Goal: Obtain resource: Download file/media

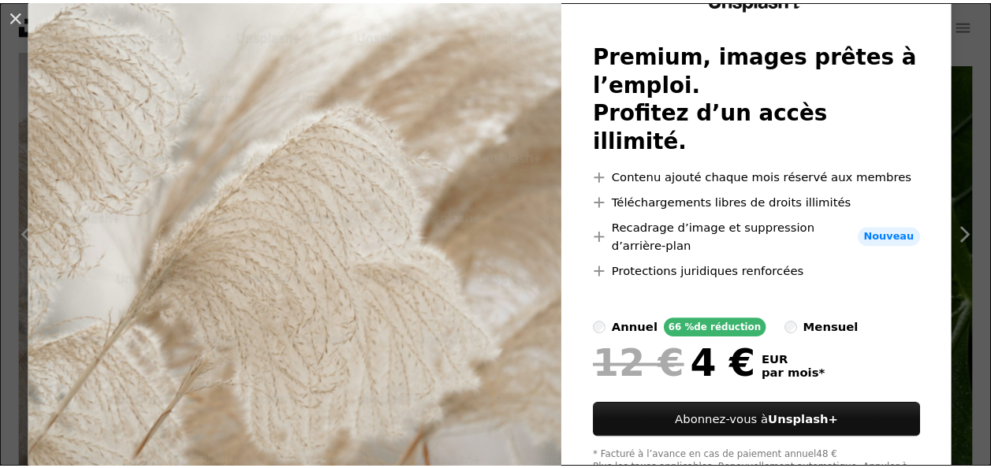
scroll to position [145, 0]
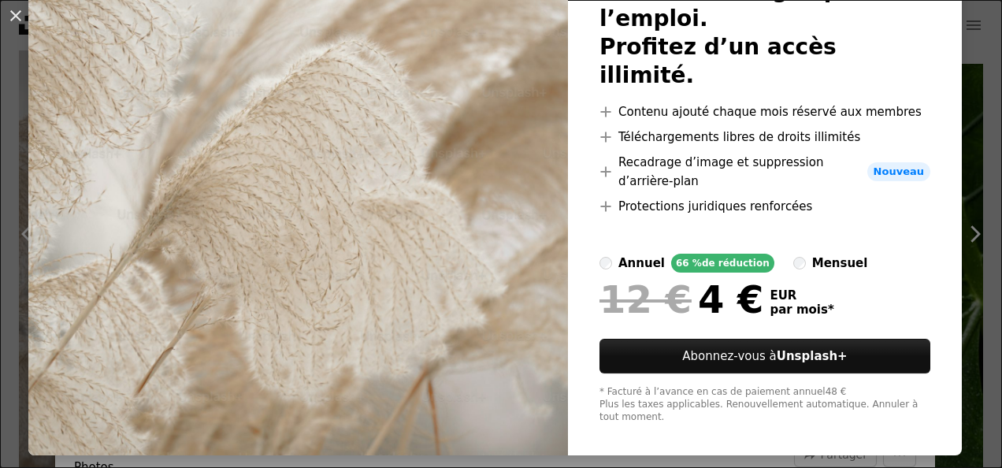
click at [481, 441] on div "An X shape Unsplash+ Premium, images prêtes à l’emploi. Profitez d’un accès ill…" at bounding box center [501, 234] width 1002 height 468
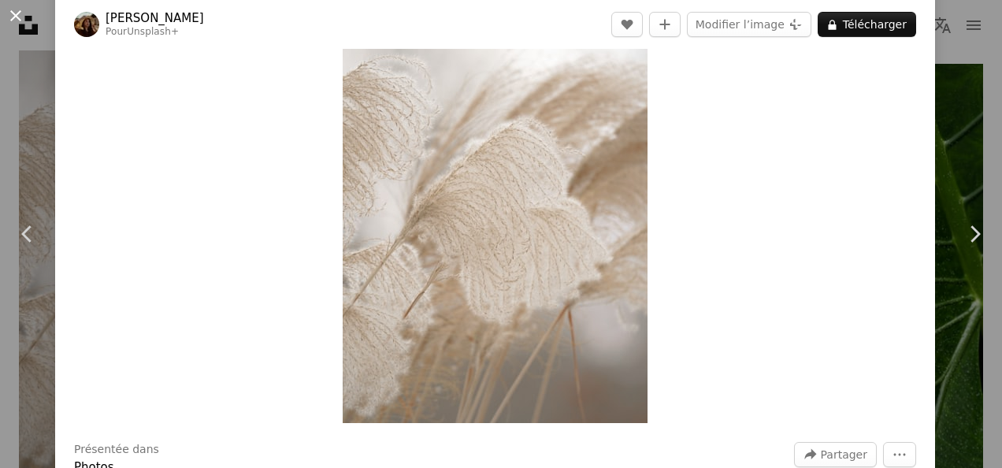
click at [13, 12] on button "An X shape" at bounding box center [15, 15] width 19 height 19
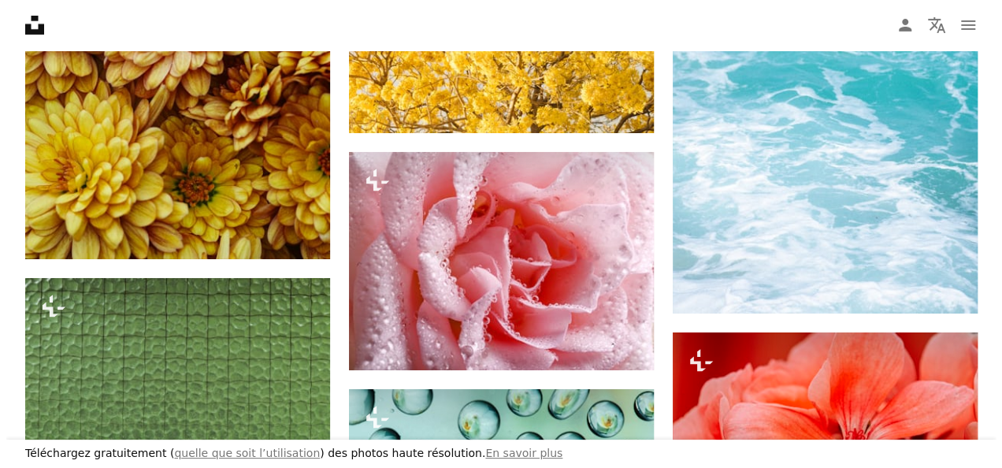
scroll to position [2611, 0]
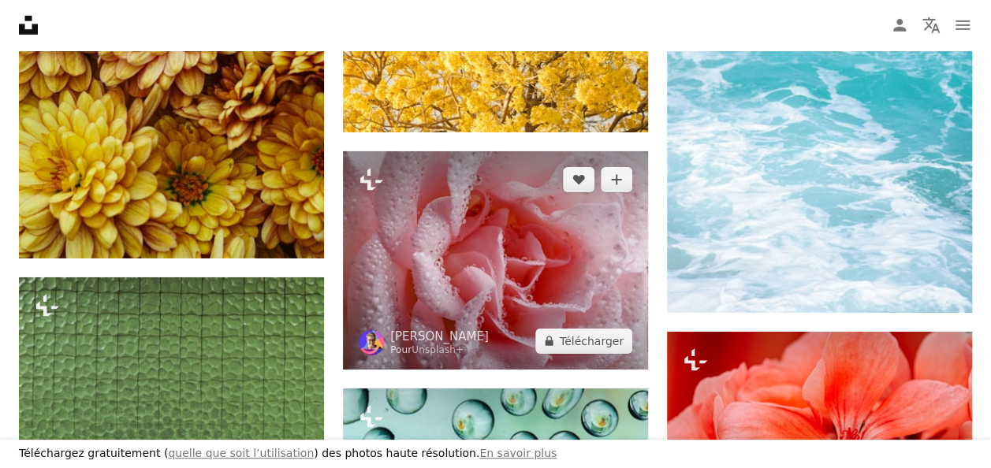
click at [526, 281] on img at bounding box center [495, 260] width 305 height 218
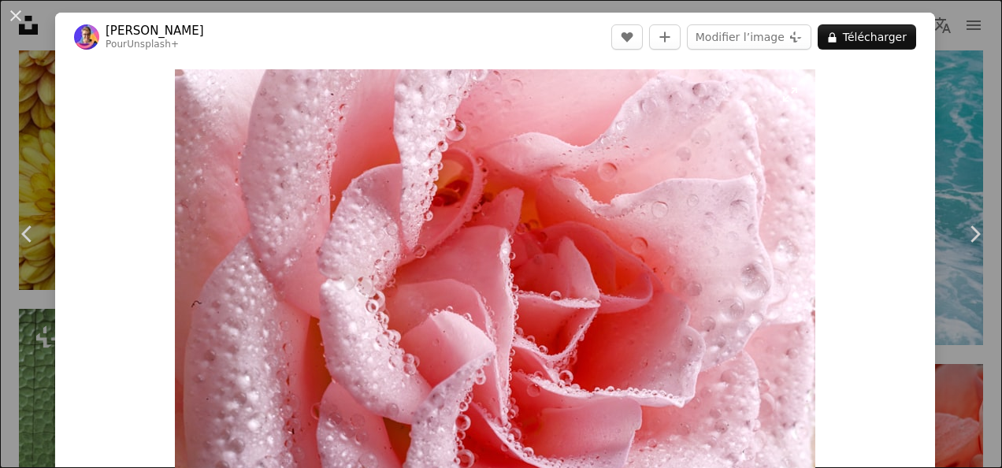
click at [526, 281] on img "Zoom sur cette image" at bounding box center [495, 298] width 641 height 458
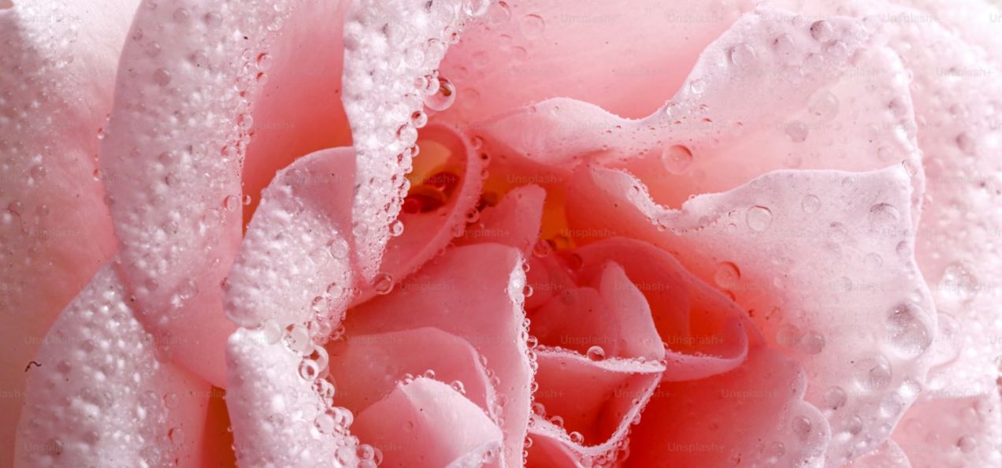
scroll to position [116, 0]
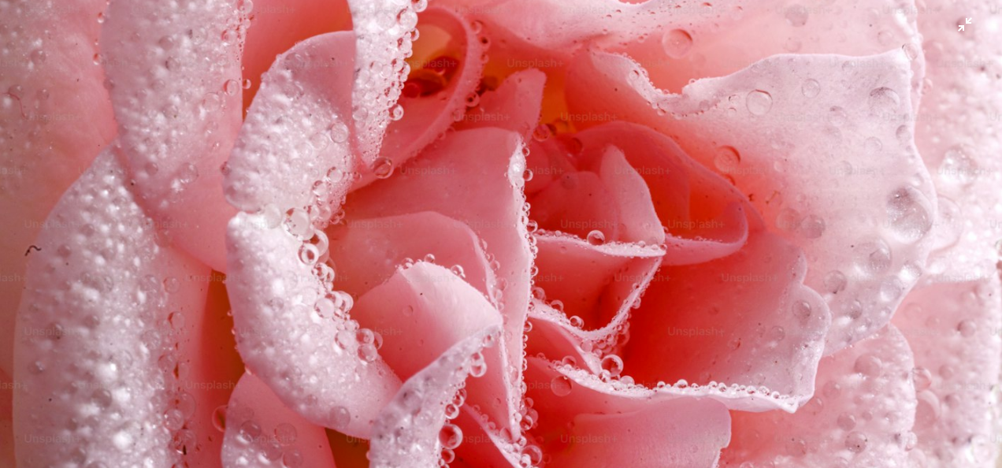
click at [953, 27] on img "Zoom arrière sur cette image" at bounding box center [501, 241] width 1004 height 717
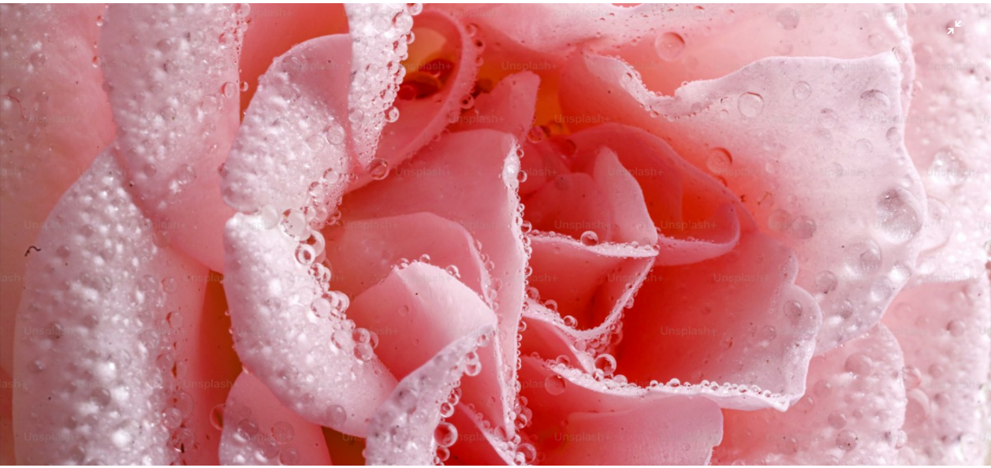
scroll to position [58, 0]
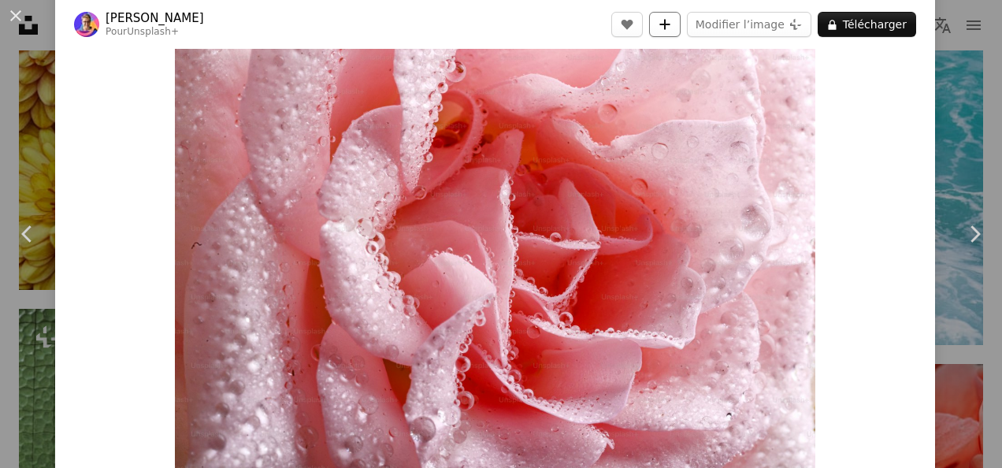
click at [667, 28] on icon "A plus sign" at bounding box center [665, 24] width 13 height 13
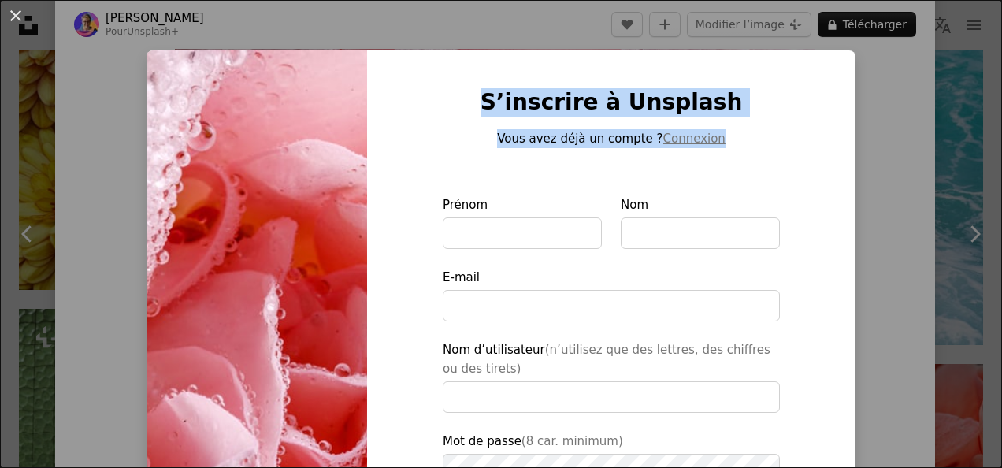
drag, startPoint x: 909, startPoint y: 142, endPoint x: 387, endPoint y: 118, distance: 522.2
click at [387, 118] on div "An X shape S’inscrire à Unsplash Vous avez déjà un compte ? Connexion Prénom No…" at bounding box center [501, 234] width 1002 height 468
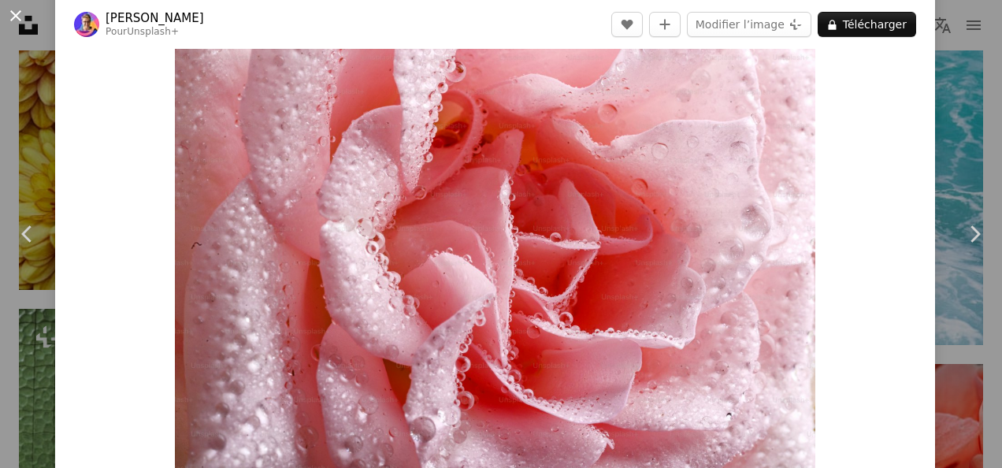
click at [9, 11] on button "An X shape" at bounding box center [15, 15] width 19 height 19
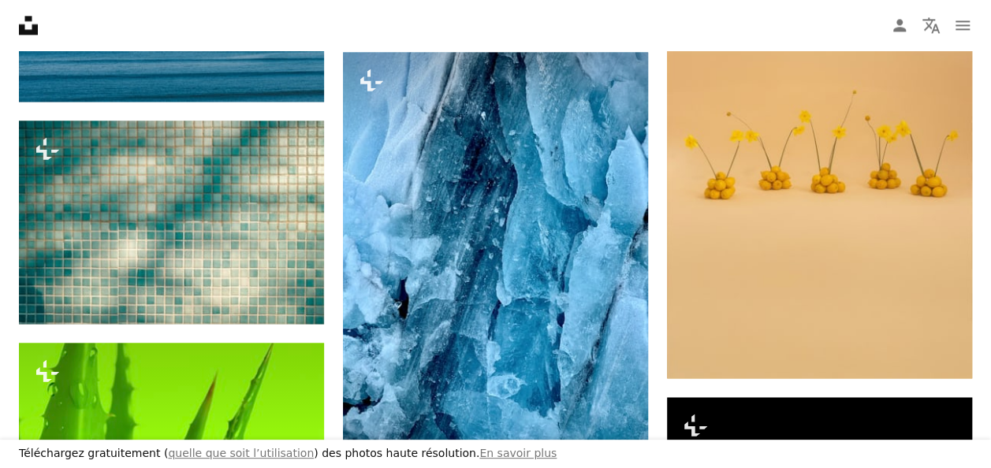
scroll to position [1035, 0]
